Goal: Find specific page/section: Find specific page/section

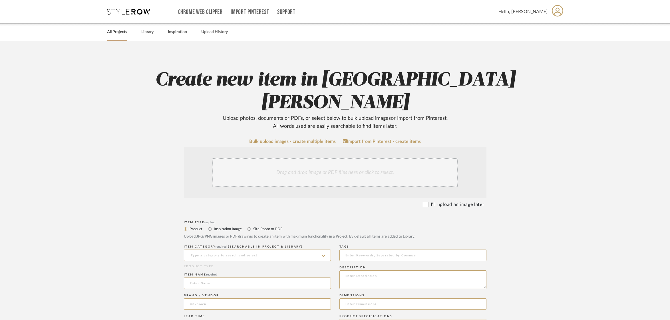
click at [120, 31] on link "All Projects" at bounding box center [117, 32] width 20 height 8
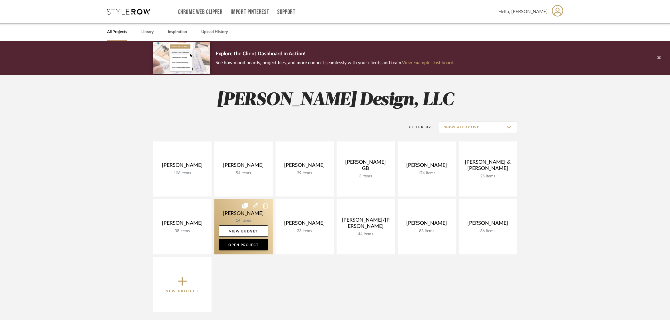
click at [251, 213] on link at bounding box center [243, 227] width 58 height 55
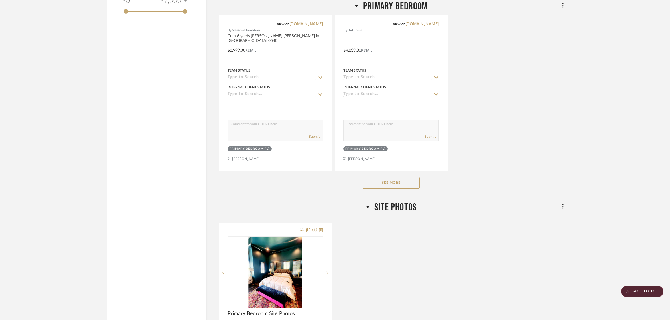
scroll to position [753, 0]
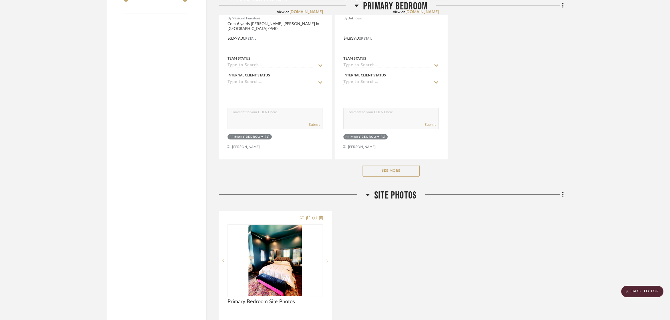
click at [397, 170] on button "See More" at bounding box center [391, 170] width 57 height 11
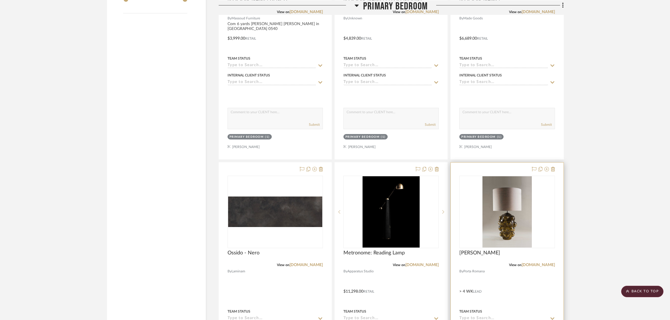
click at [555, 169] on div at bounding box center [507, 288] width 113 height 250
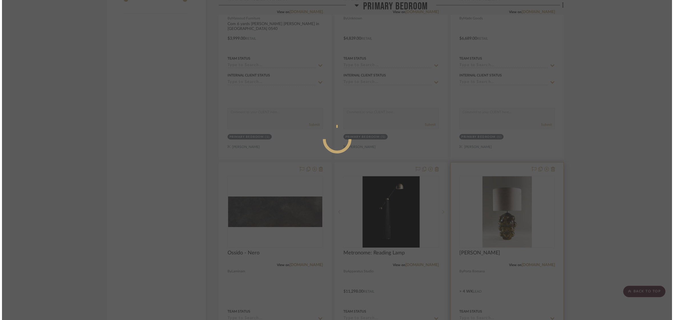
scroll to position [0, 0]
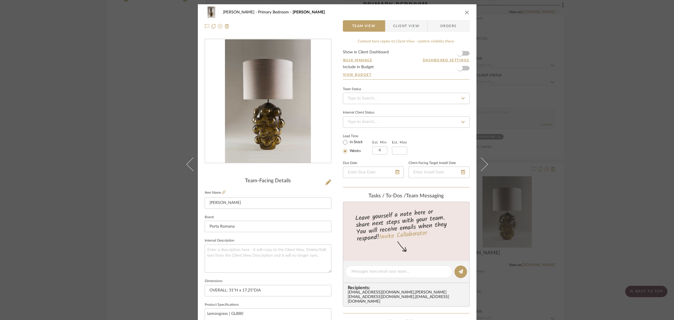
click at [467, 10] on icon "close" at bounding box center [467, 12] width 5 height 5
